Goal: Find specific page/section: Find specific page/section

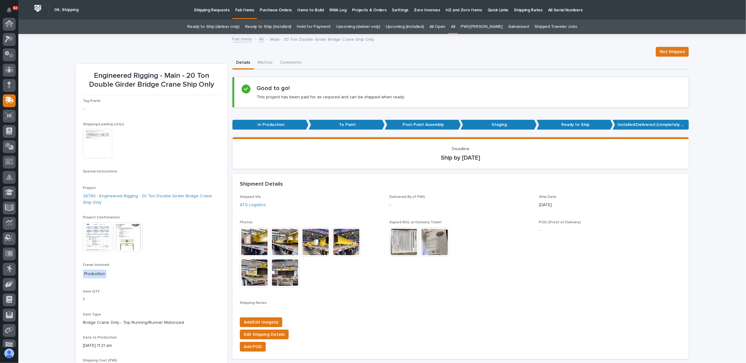
scroll to position [53, 0]
click at [259, 40] on link "All" at bounding box center [261, 38] width 5 height 7
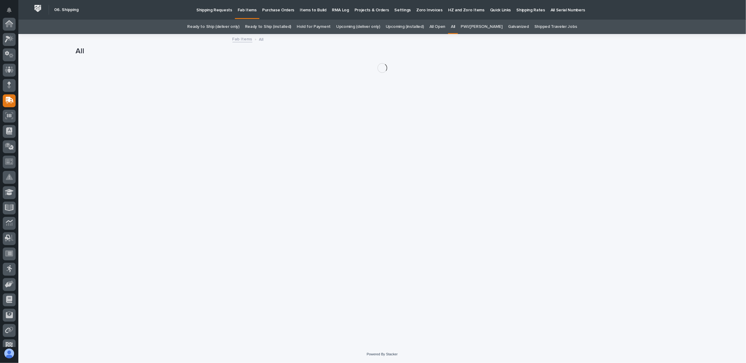
scroll to position [53, 0]
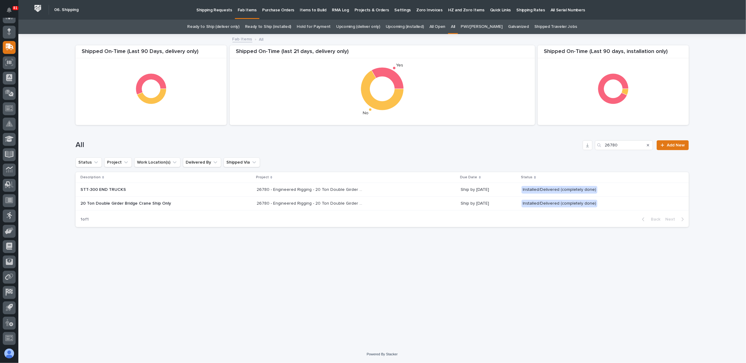
click at [287, 189] on p "26780 - Engineered Rigging - 20 Ton Double Girder Bridge Crane Ship Only" at bounding box center [311, 189] width 108 height 6
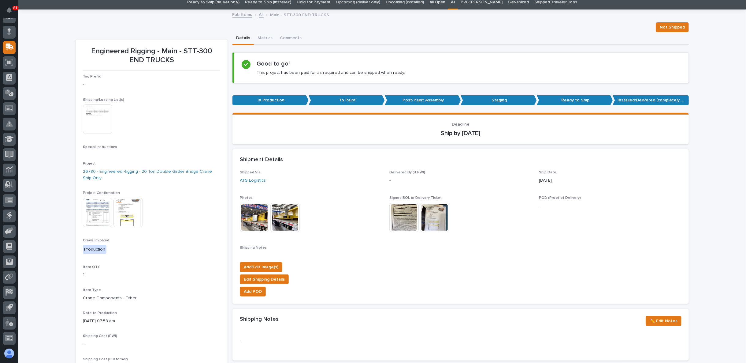
scroll to position [34, 0]
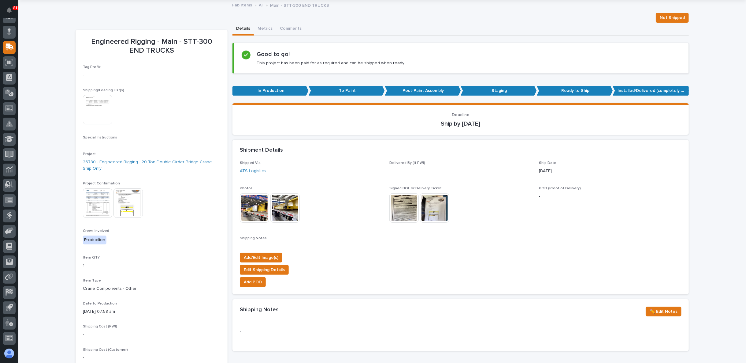
click at [94, 111] on img at bounding box center [97, 109] width 29 height 29
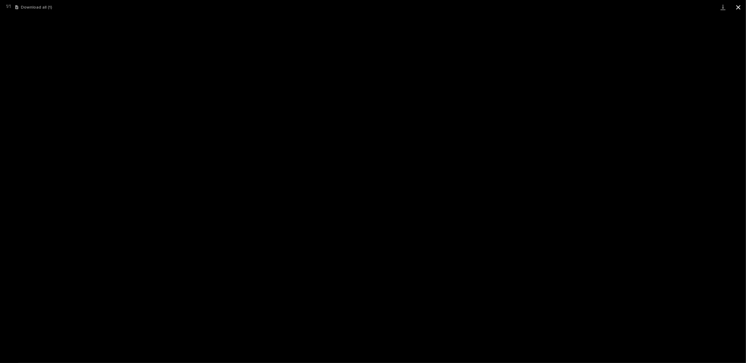
click at [738, 10] on button "Close gallery" at bounding box center [738, 7] width 15 height 14
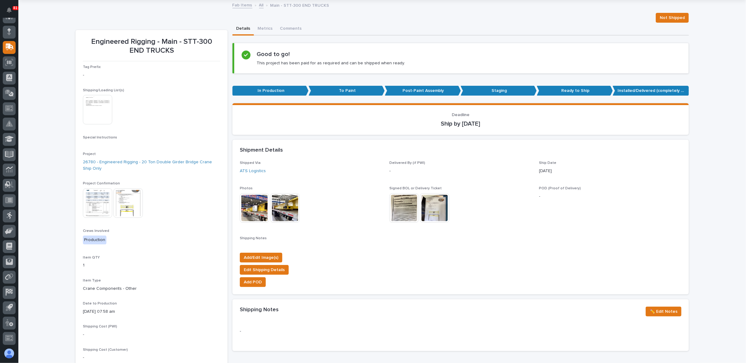
click at [39, 165] on div "Loading... Saving… Loading... Saving… Engineered Rigging - Main - STT-300 END T…" at bounding box center [382, 304] width 728 height 606
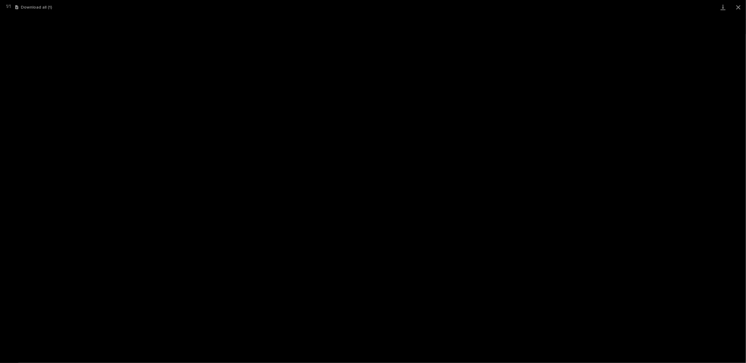
scroll to position [53, 0]
click at [738, 3] on button "Close gallery" at bounding box center [738, 7] width 15 height 14
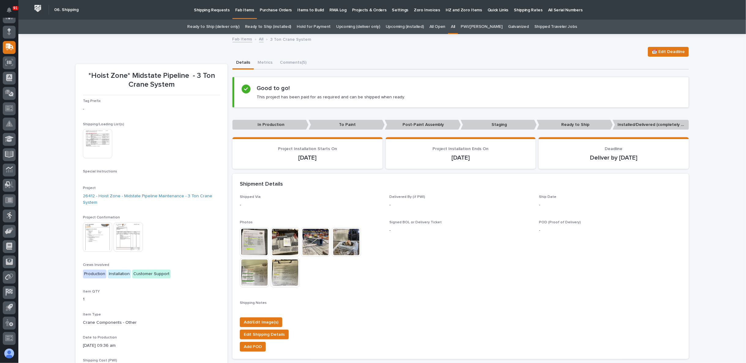
click at [409, 28] on link "Upcoming (installed)" at bounding box center [405, 27] width 38 height 14
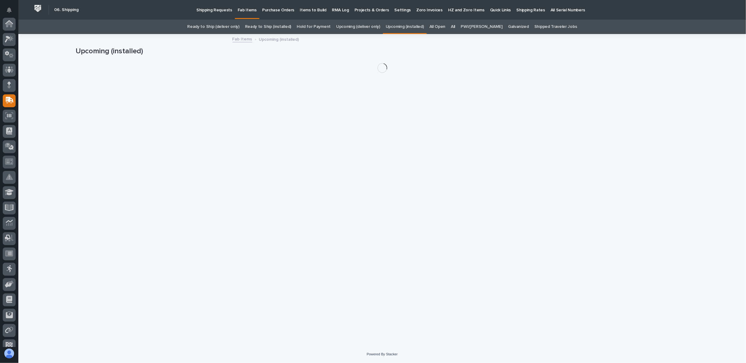
scroll to position [53, 0]
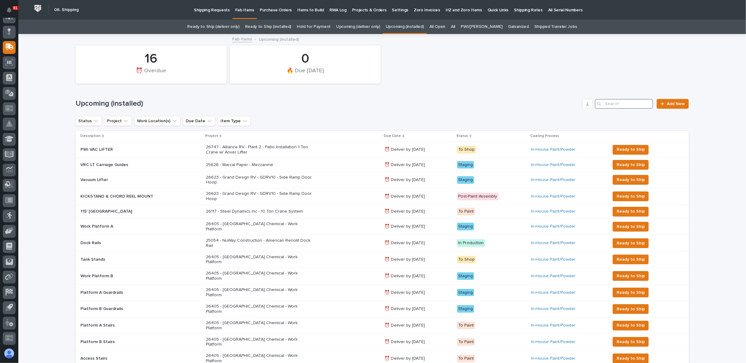
click at [618, 106] on input "Search" at bounding box center [624, 104] width 58 height 10
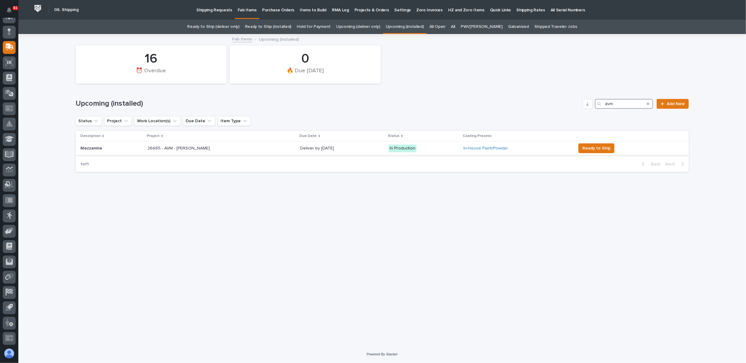
type input "avm"
click at [188, 148] on p "26665 - AVM - [PERSON_NAME]" at bounding box center [201, 148] width 107 height 5
